Goal: Transaction & Acquisition: Purchase product/service

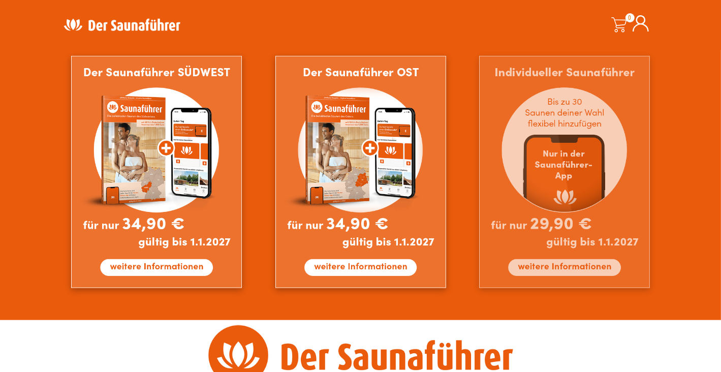
click at [553, 171] on img at bounding box center [564, 172] width 171 height 232
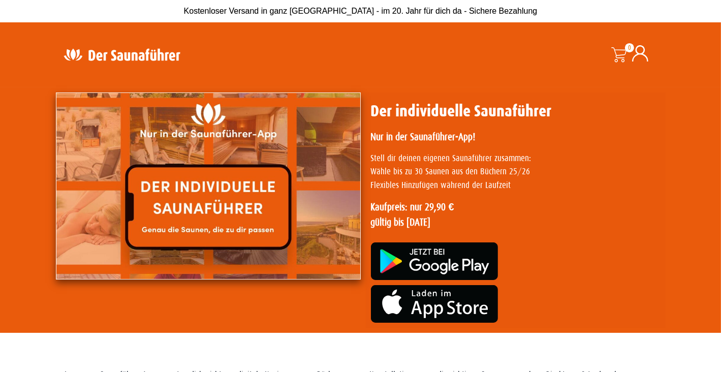
click at [146, 57] on img at bounding box center [122, 55] width 132 height 20
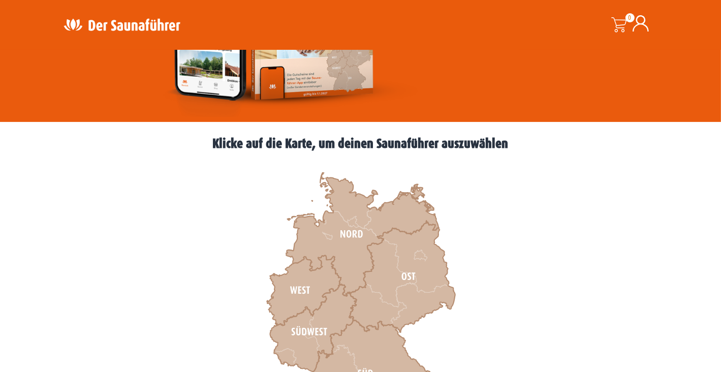
scroll to position [407, 0]
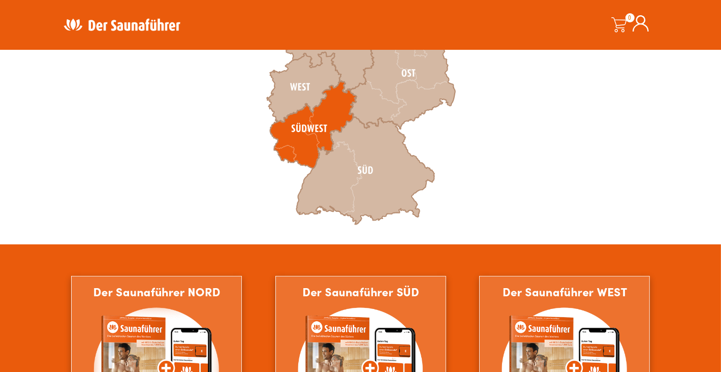
click at [302, 136] on icon at bounding box center [313, 124] width 86 height 87
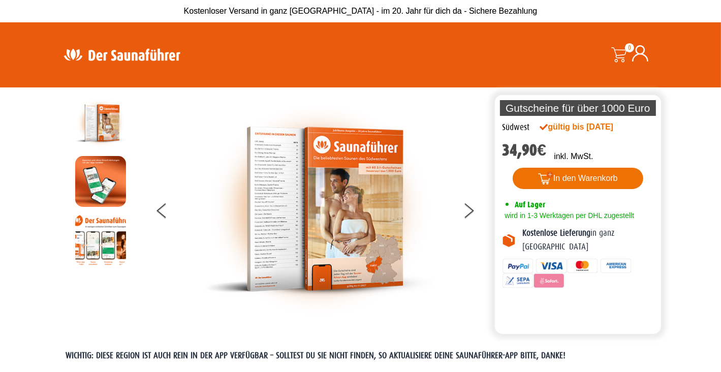
click at [572, 180] on button "In den Warenkorb" at bounding box center [578, 178] width 131 height 21
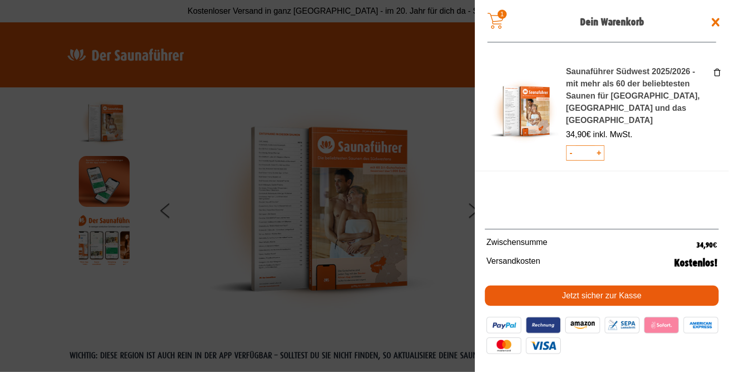
click at [330, 186] on span at bounding box center [364, 186] width 729 height 372
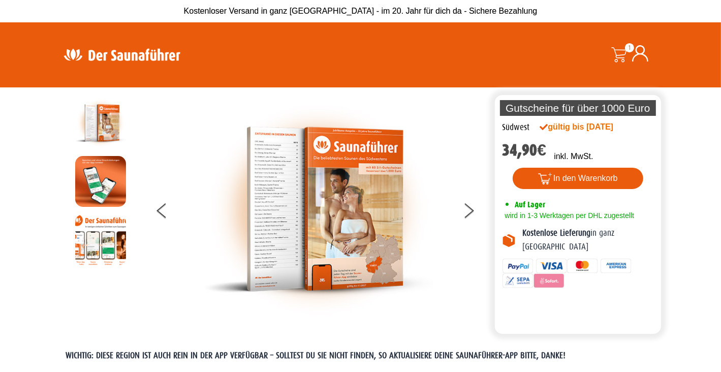
click at [110, 239] on img at bounding box center [100, 239] width 51 height 51
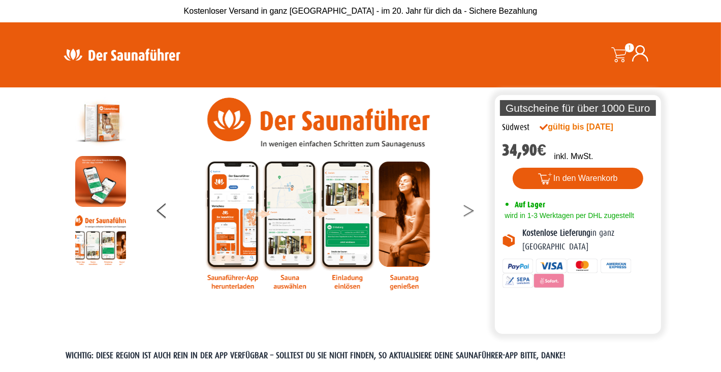
click at [471, 210] on button at bounding box center [474, 212] width 25 height 25
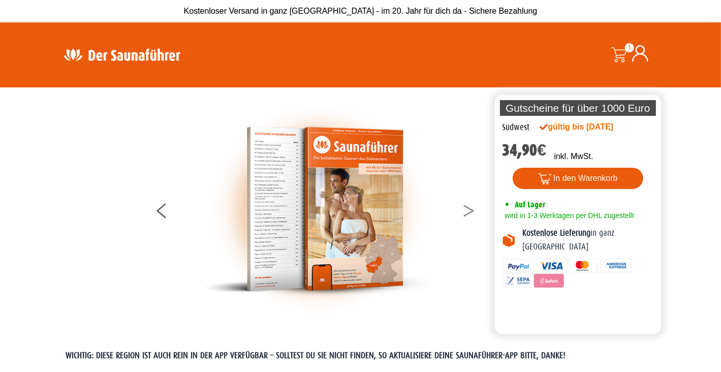
click at [471, 210] on button at bounding box center [474, 212] width 25 height 25
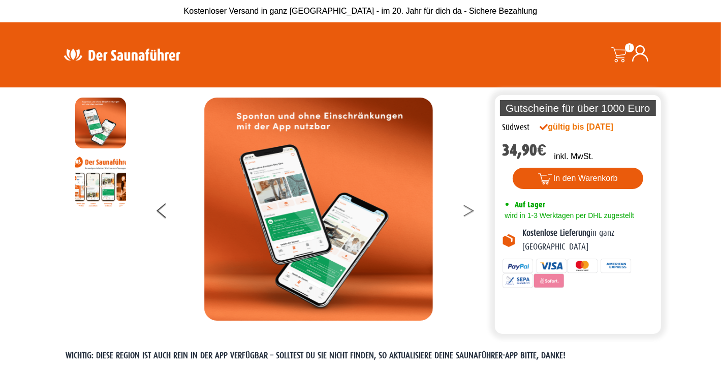
click at [471, 210] on button at bounding box center [474, 212] width 25 height 25
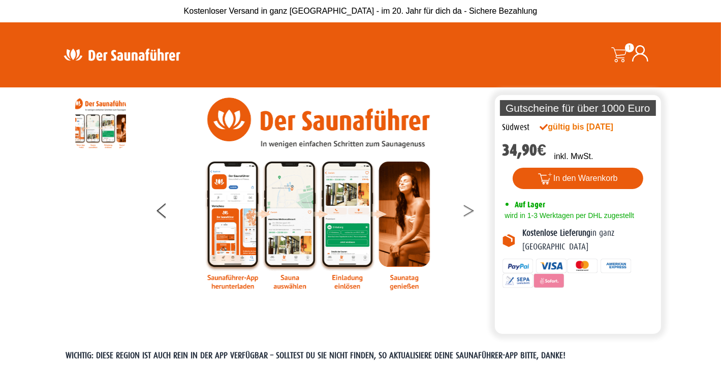
click at [471, 210] on button at bounding box center [474, 212] width 25 height 25
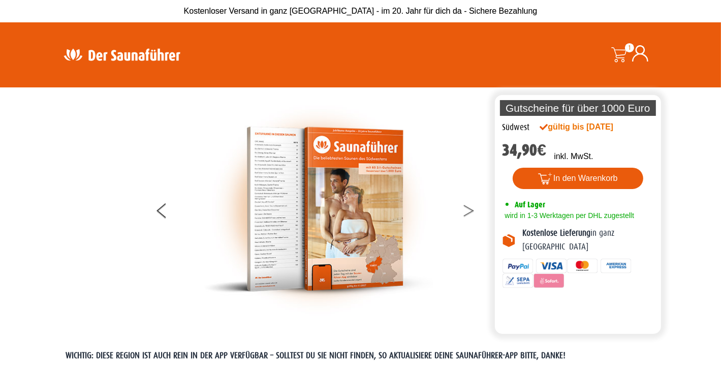
click at [471, 210] on button at bounding box center [474, 212] width 25 height 25
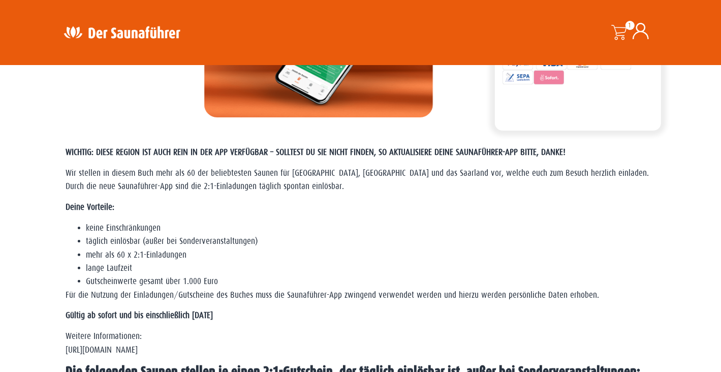
scroll to position [305, 0]
